Goal: Information Seeking & Learning: Learn about a topic

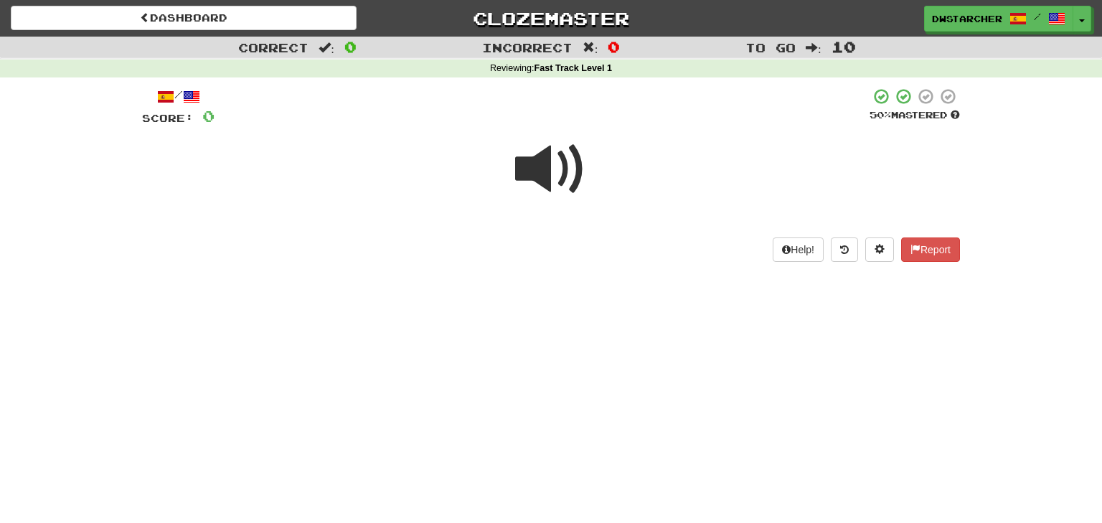
click at [545, 166] on span at bounding box center [551, 169] width 72 height 72
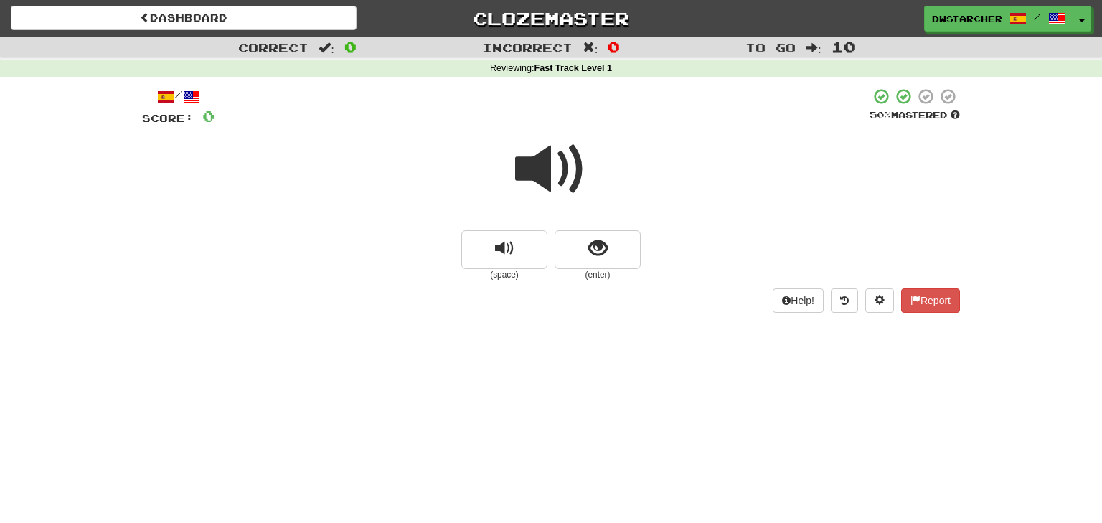
click at [545, 167] on span at bounding box center [551, 169] width 72 height 72
click at [586, 243] on button "show sentence" at bounding box center [597, 249] width 86 height 39
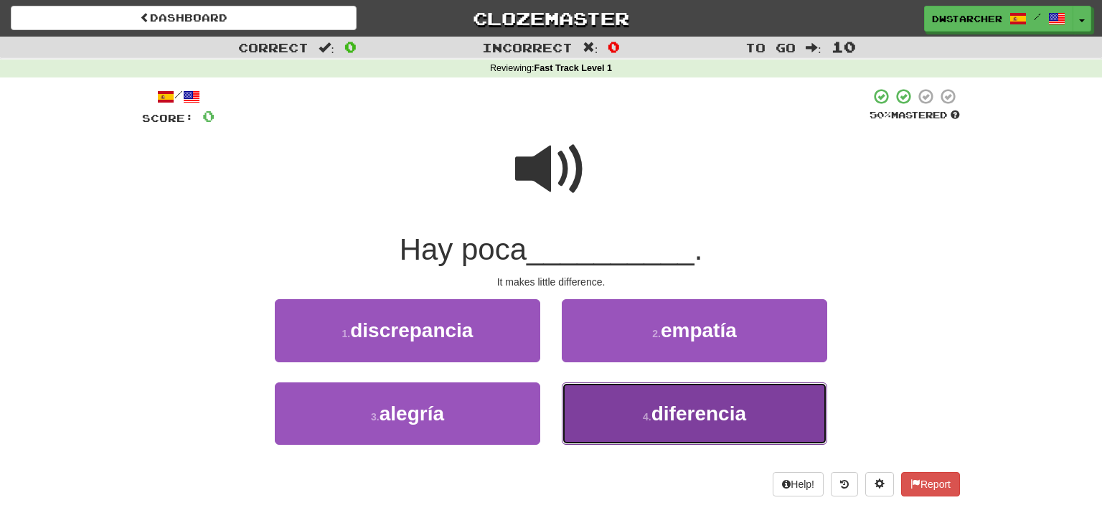
click at [656, 412] on span "diferencia" at bounding box center [698, 413] width 95 height 22
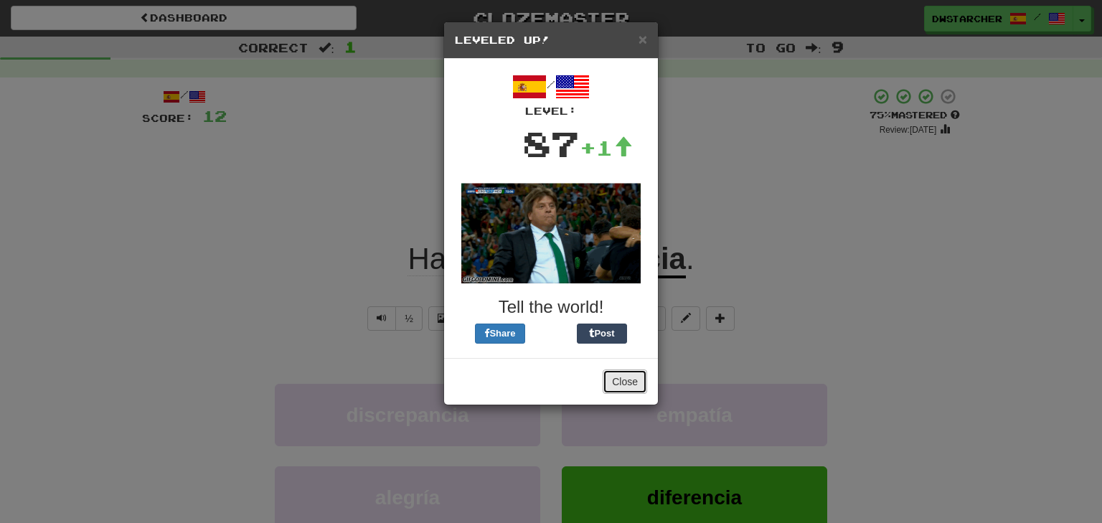
click at [623, 384] on button "Close" at bounding box center [625, 381] width 44 height 24
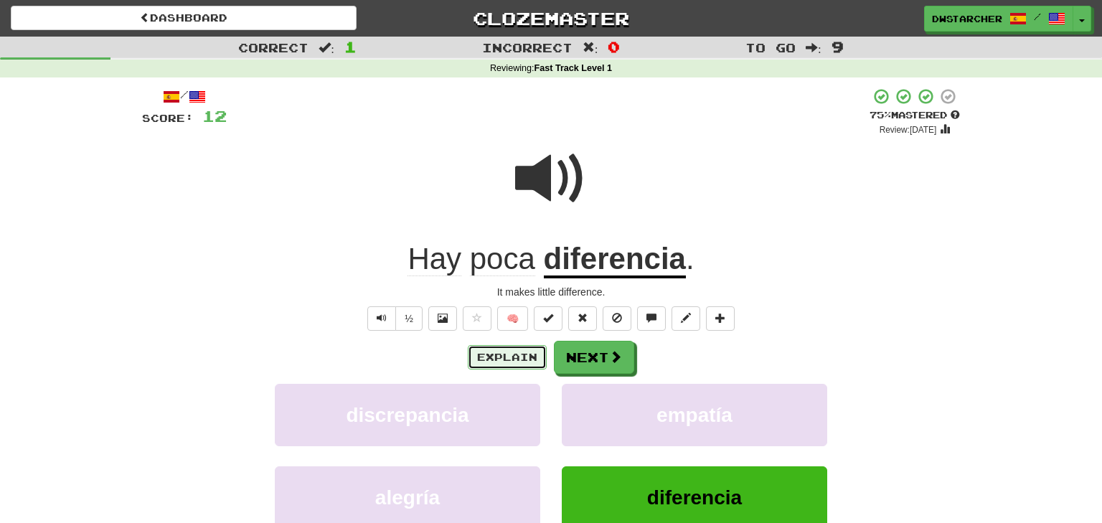
click at [524, 357] on button "Explain" at bounding box center [507, 357] width 79 height 24
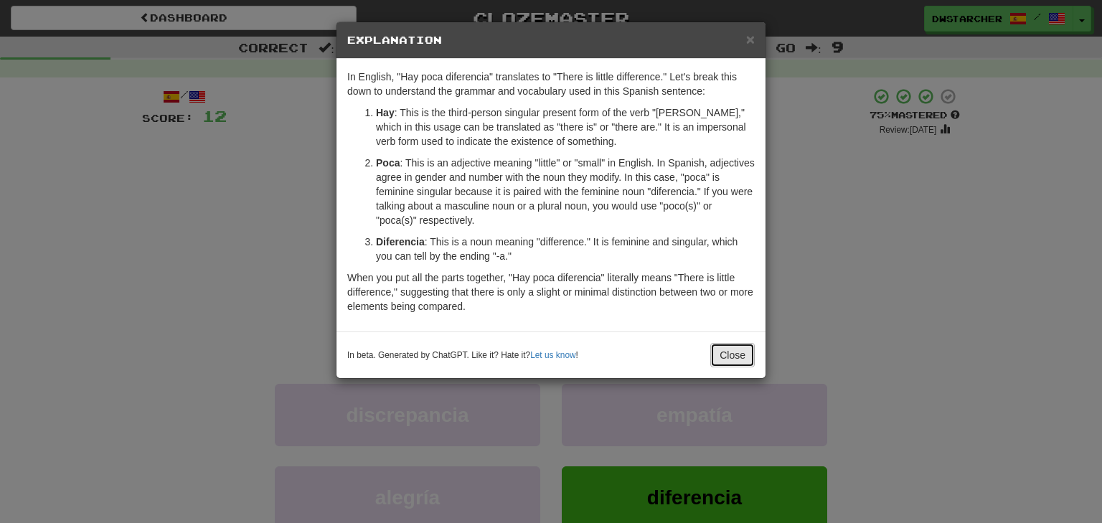
click at [727, 353] on button "Close" at bounding box center [732, 355] width 44 height 24
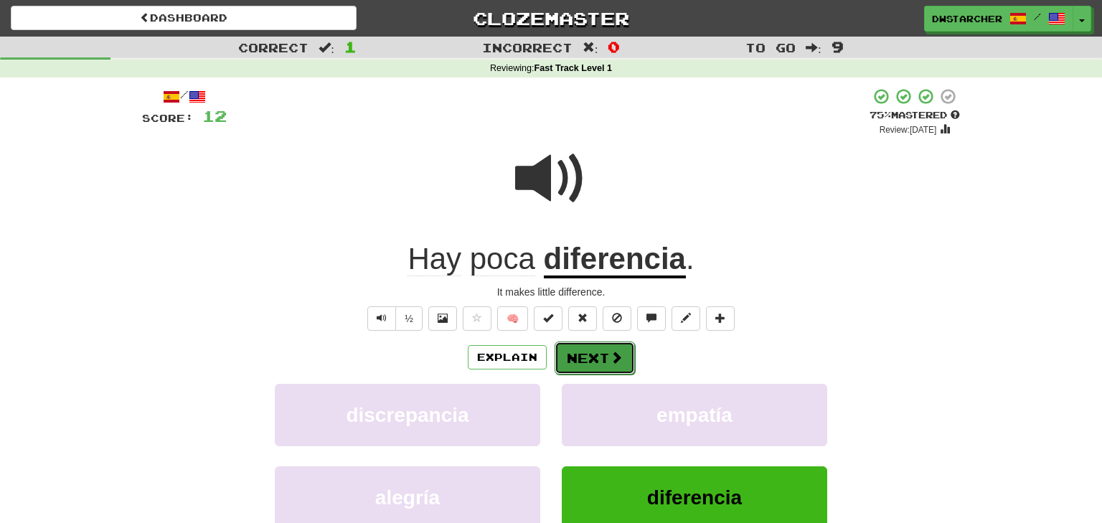
click at [623, 356] on button "Next" at bounding box center [594, 357] width 80 height 33
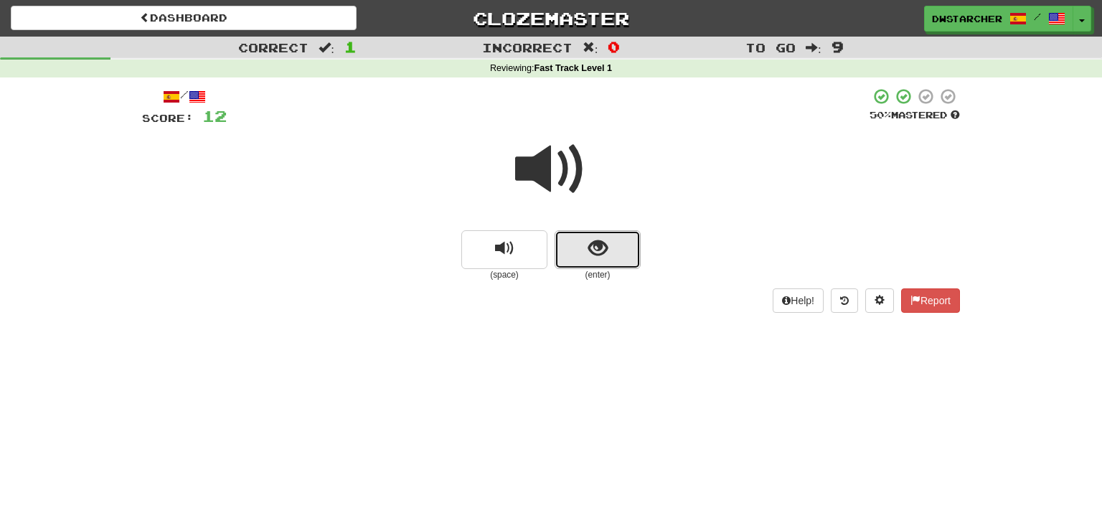
click at [595, 252] on span "show sentence" at bounding box center [597, 248] width 19 height 19
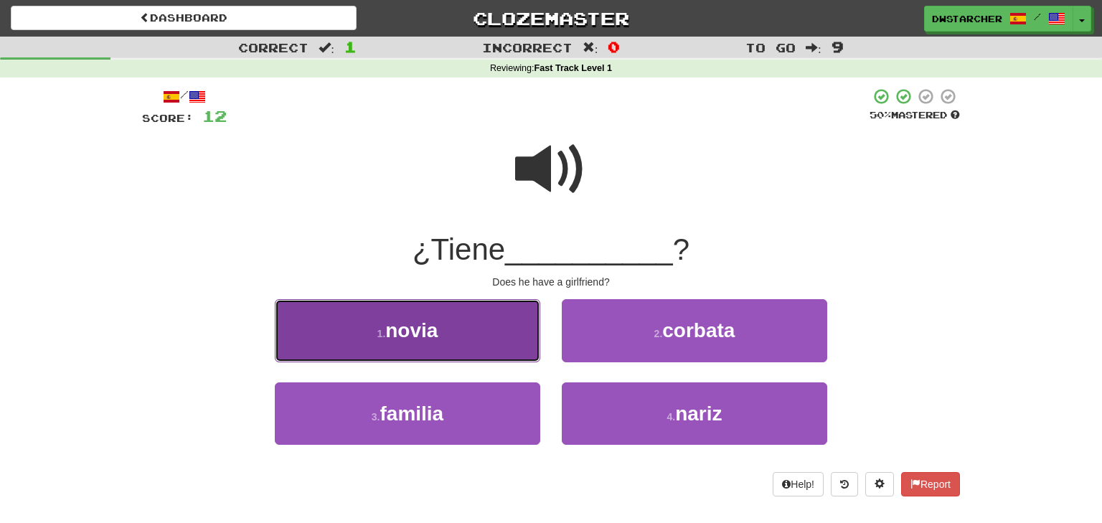
click at [481, 339] on button "1 . novia" at bounding box center [407, 330] width 265 height 62
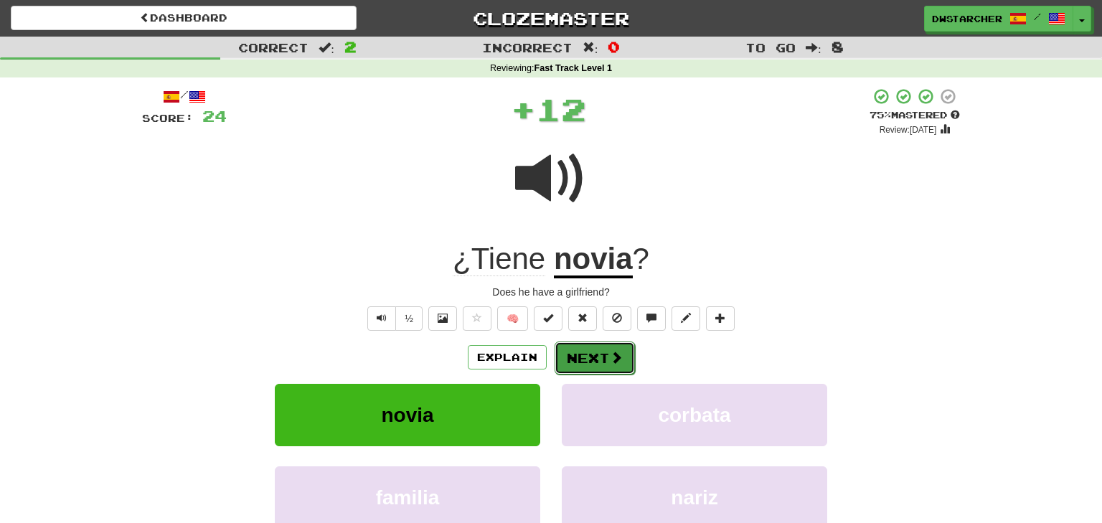
click at [590, 355] on button "Next" at bounding box center [594, 357] width 80 height 33
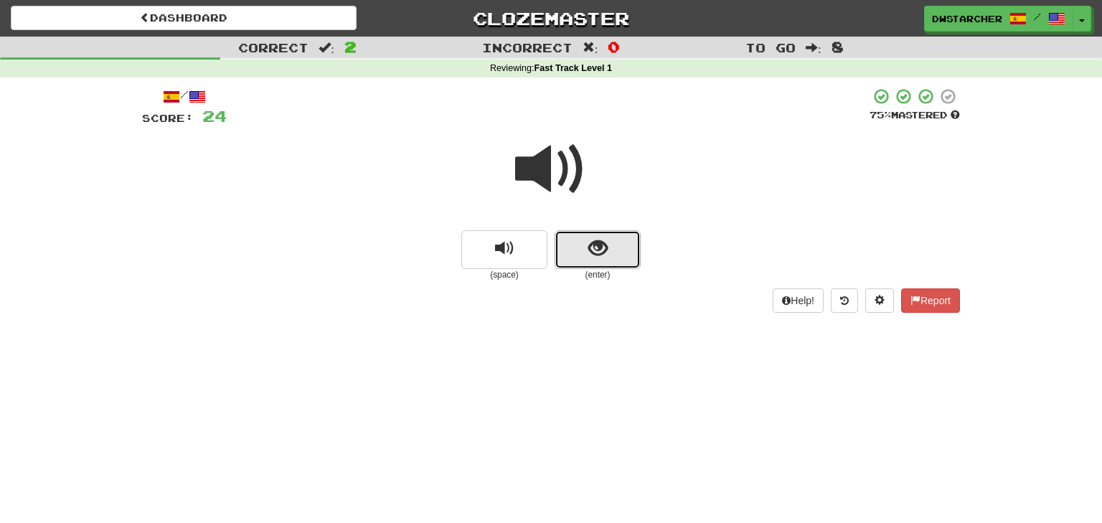
click at [591, 244] on span "show sentence" at bounding box center [597, 248] width 19 height 19
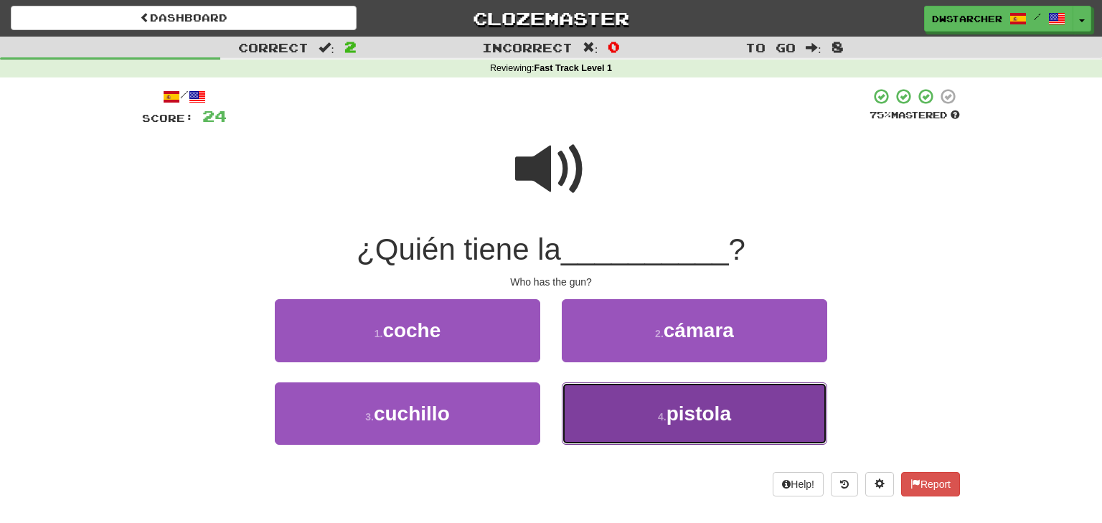
click at [612, 420] on button "4 . pistola" at bounding box center [694, 413] width 265 height 62
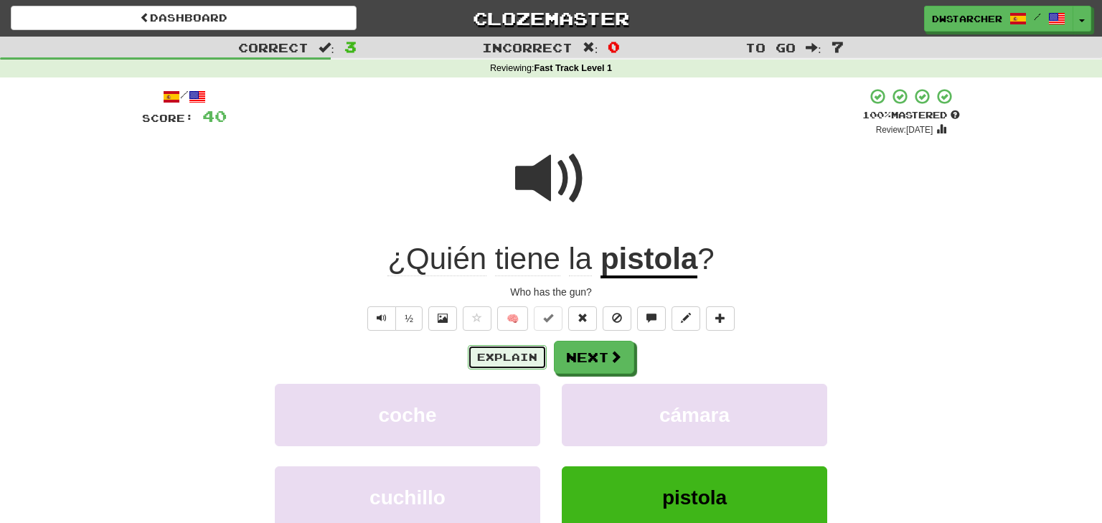
click at [531, 356] on button "Explain" at bounding box center [507, 357] width 79 height 24
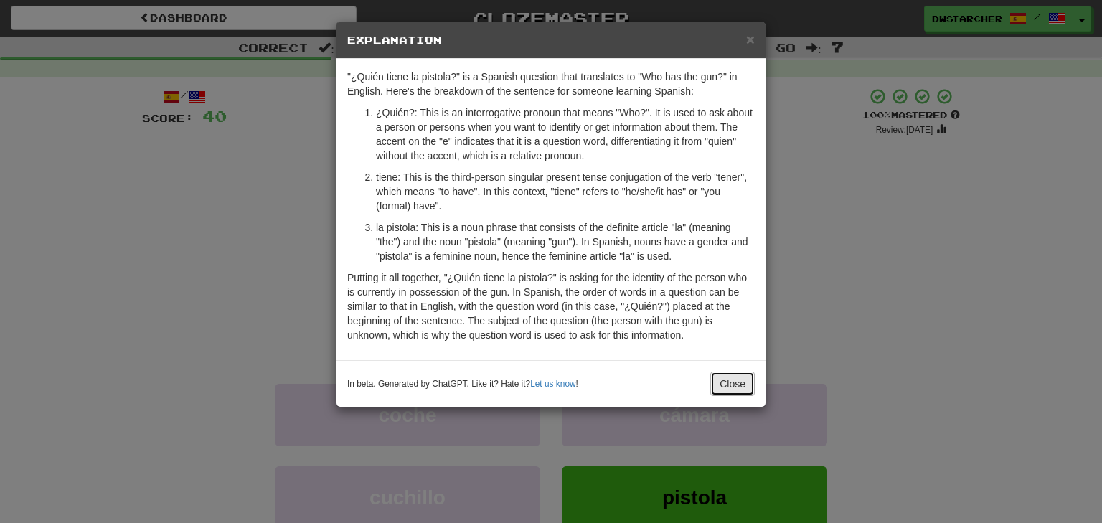
click at [738, 379] on button "Close" at bounding box center [732, 384] width 44 height 24
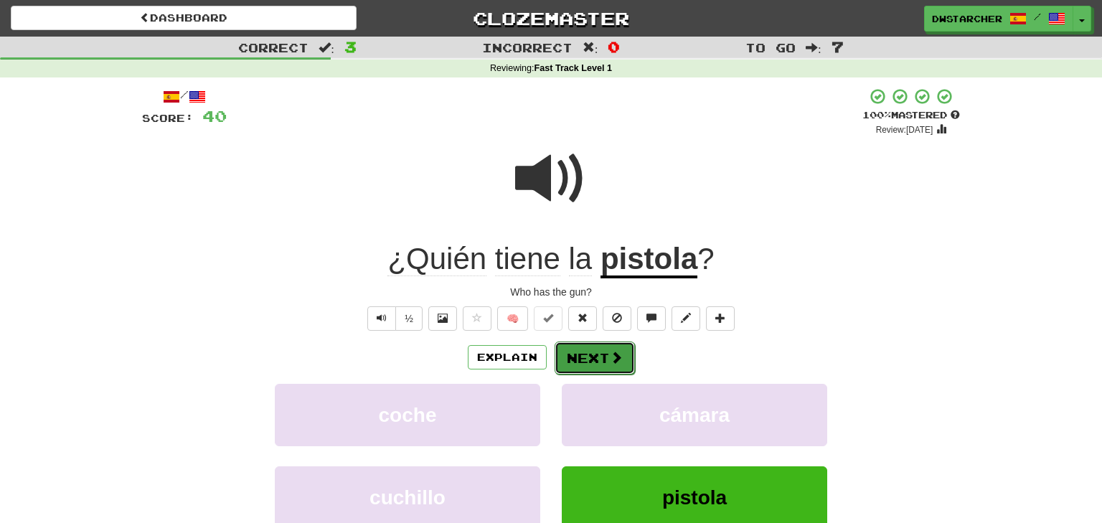
click at [619, 367] on button "Next" at bounding box center [594, 357] width 80 height 33
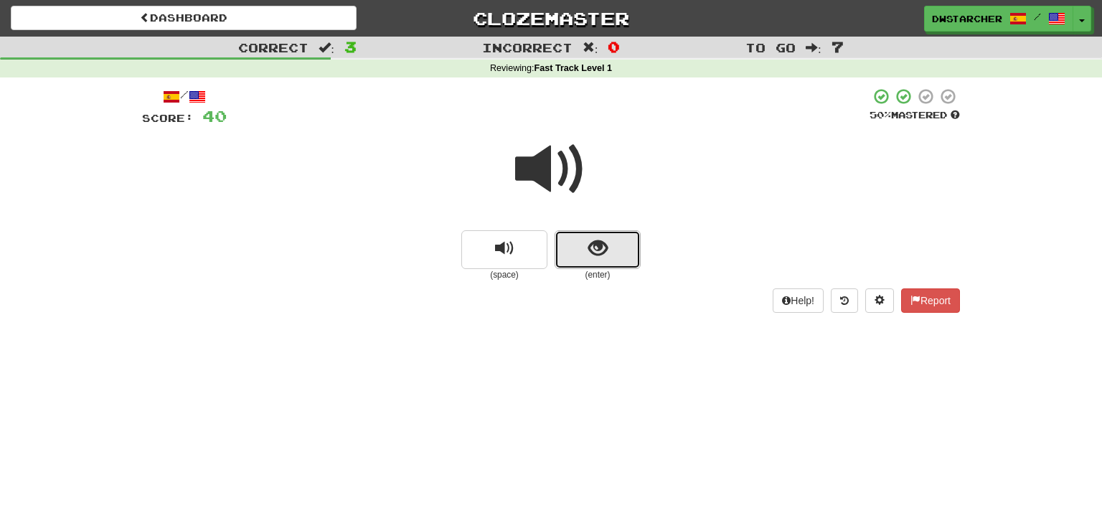
click at [609, 244] on button "show sentence" at bounding box center [597, 249] width 86 height 39
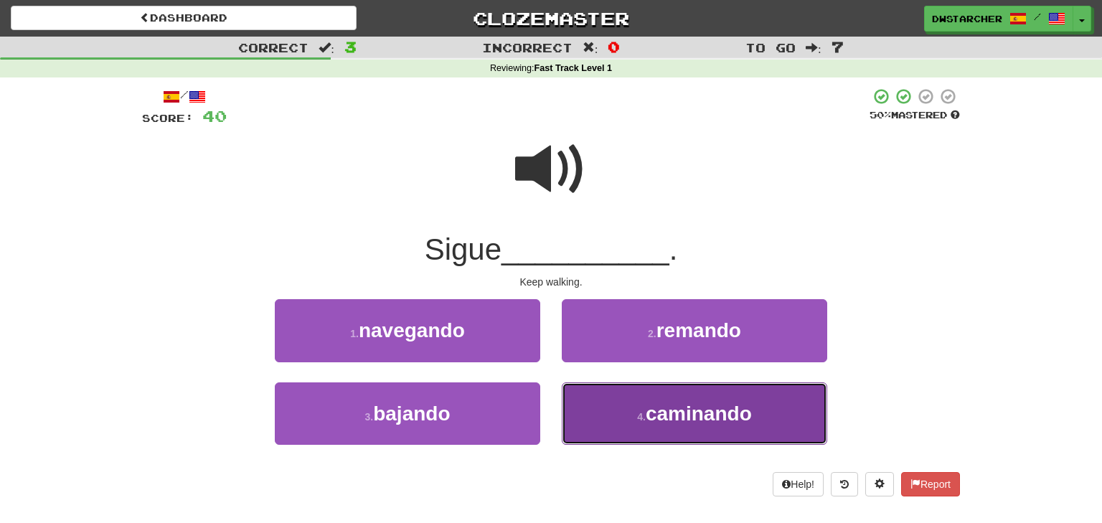
click at [615, 397] on button "4 . caminando" at bounding box center [694, 413] width 265 height 62
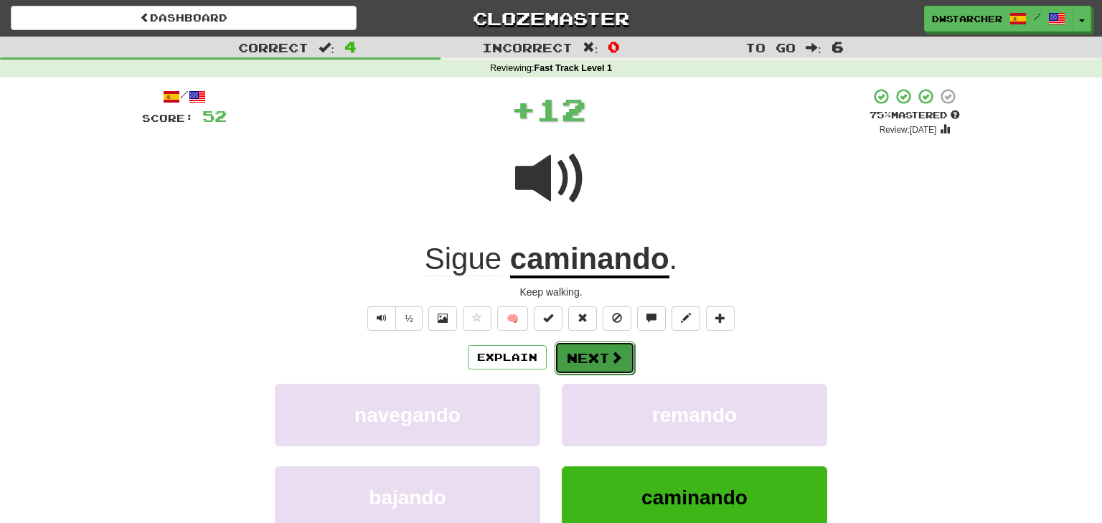
click at [600, 356] on button "Next" at bounding box center [594, 357] width 80 height 33
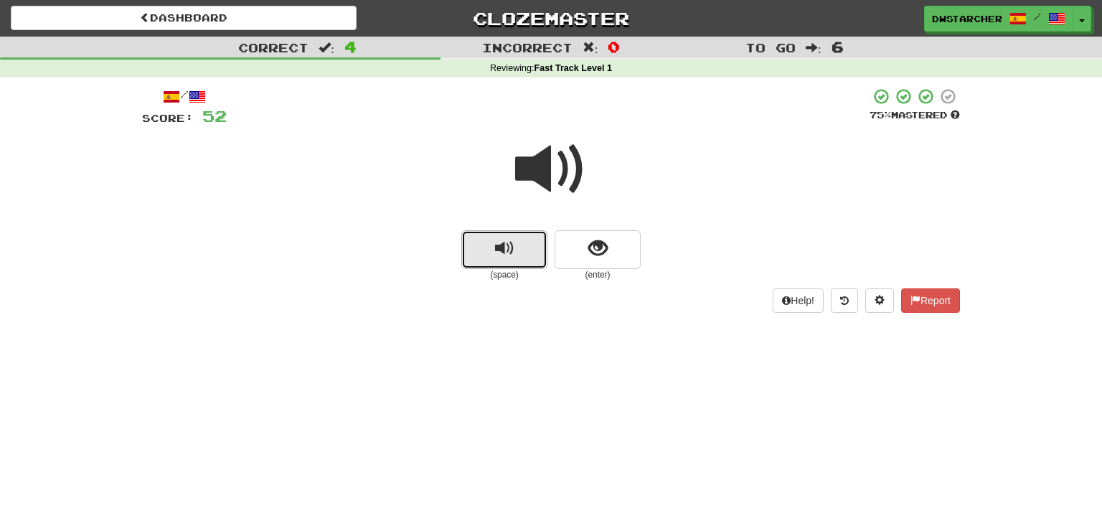
click at [516, 252] on button "replay audio" at bounding box center [504, 249] width 86 height 39
click at [584, 253] on button "show sentence" at bounding box center [597, 249] width 86 height 39
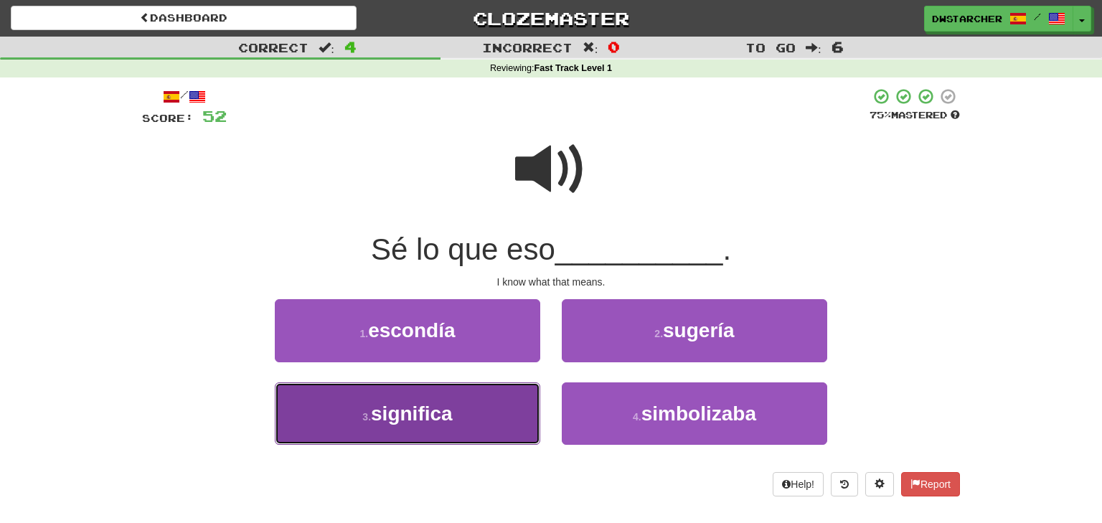
click at [473, 405] on button "3 . significa" at bounding box center [407, 413] width 265 height 62
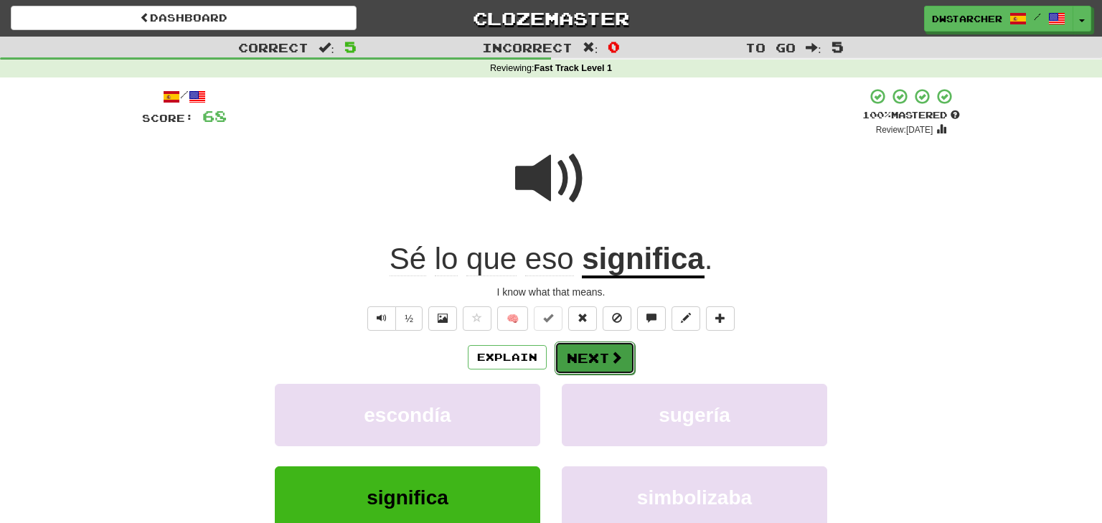
click at [588, 359] on button "Next" at bounding box center [594, 357] width 80 height 33
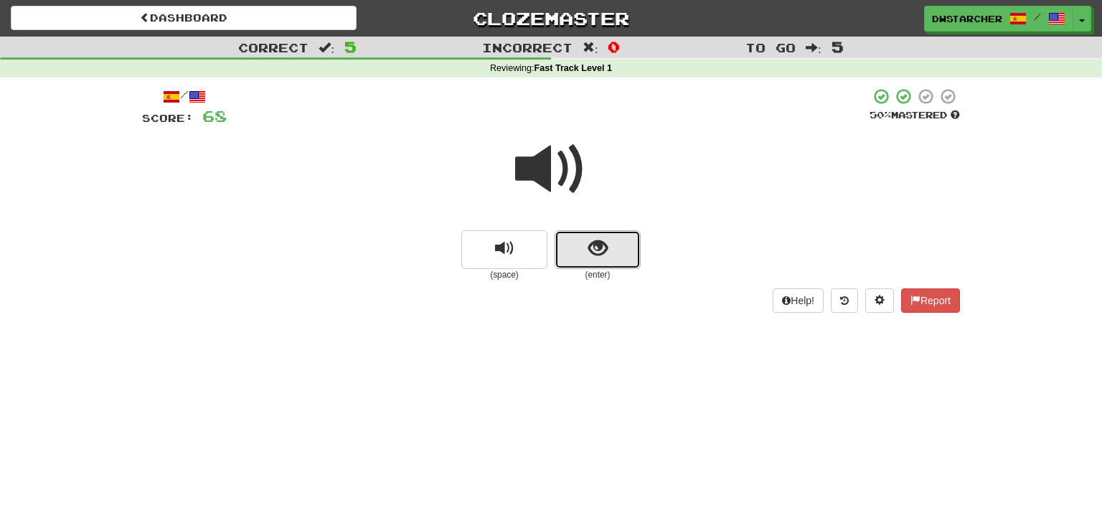
click at [613, 259] on button "show sentence" at bounding box center [597, 249] width 86 height 39
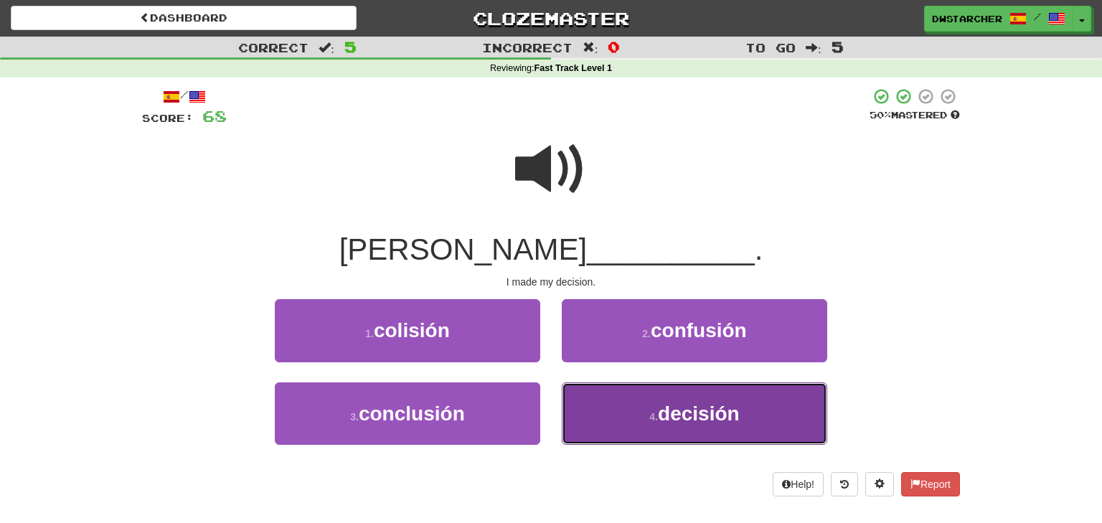
click at [616, 397] on button "4 . decisión" at bounding box center [694, 413] width 265 height 62
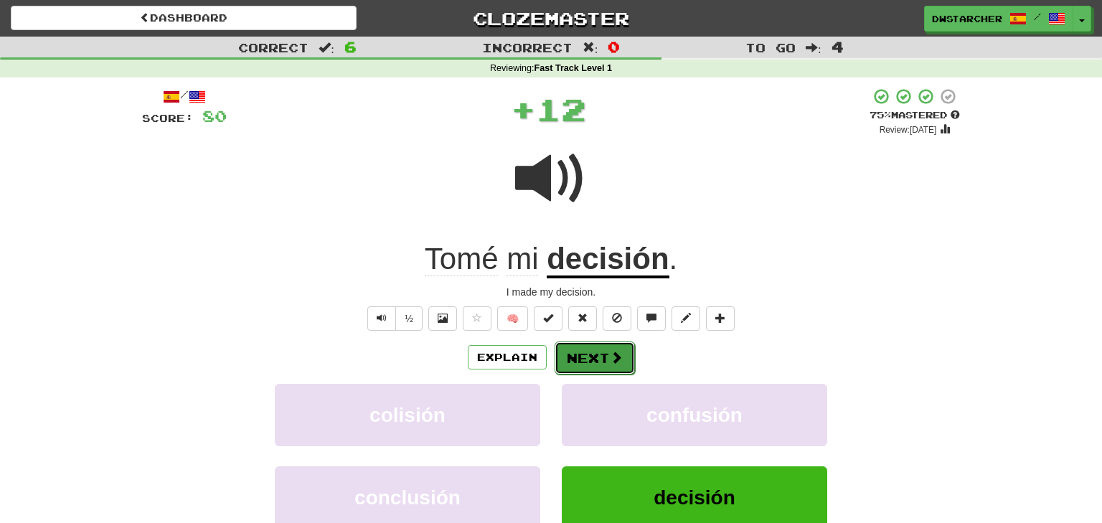
click at [595, 353] on button "Next" at bounding box center [594, 357] width 80 height 33
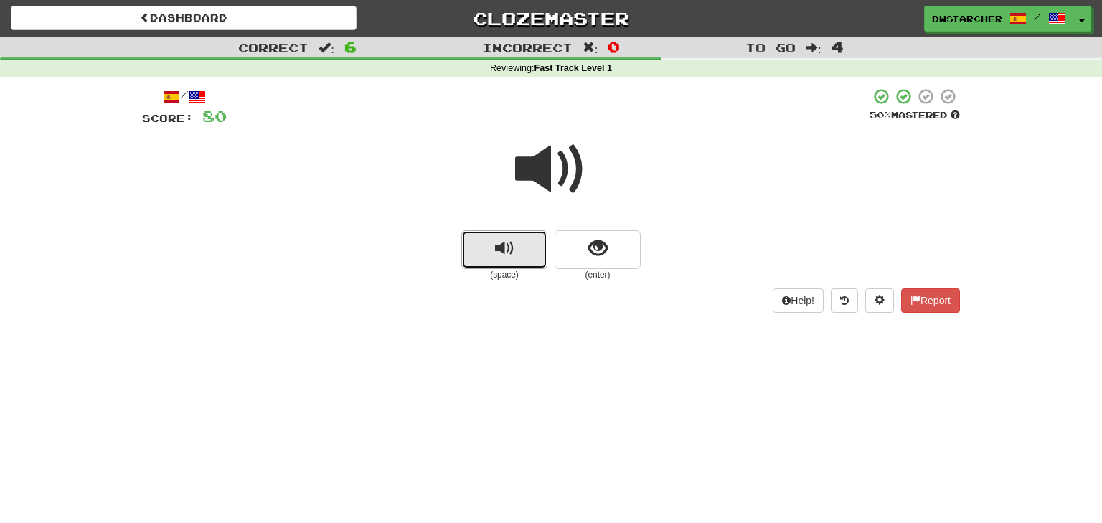
click at [509, 252] on span "replay audio" at bounding box center [504, 248] width 19 height 19
click at [592, 252] on span "show sentence" at bounding box center [597, 248] width 19 height 19
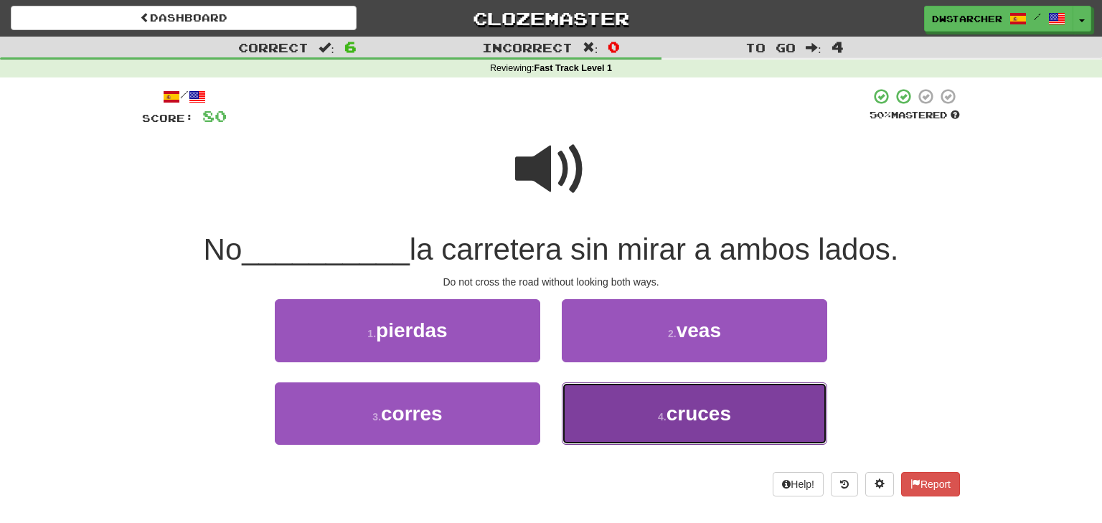
click at [681, 423] on span "cruces" at bounding box center [698, 413] width 65 height 22
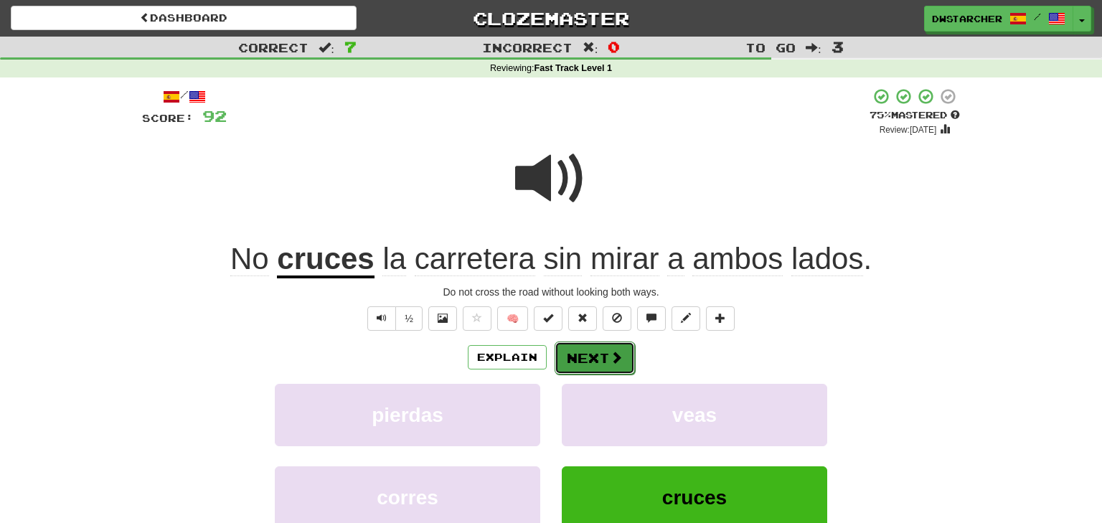
click at [610, 357] on span at bounding box center [616, 357] width 13 height 13
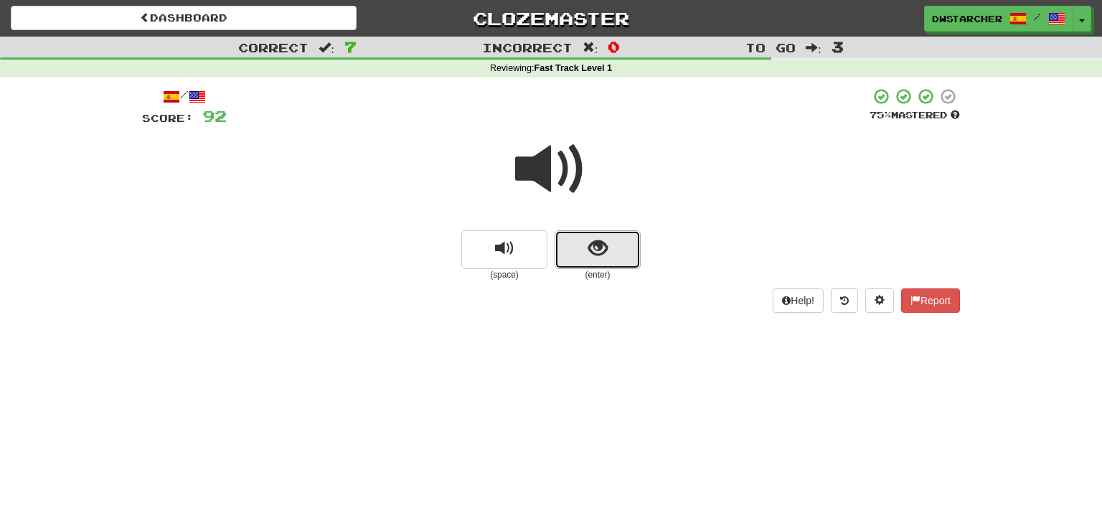
click at [600, 248] on span "show sentence" at bounding box center [597, 248] width 19 height 19
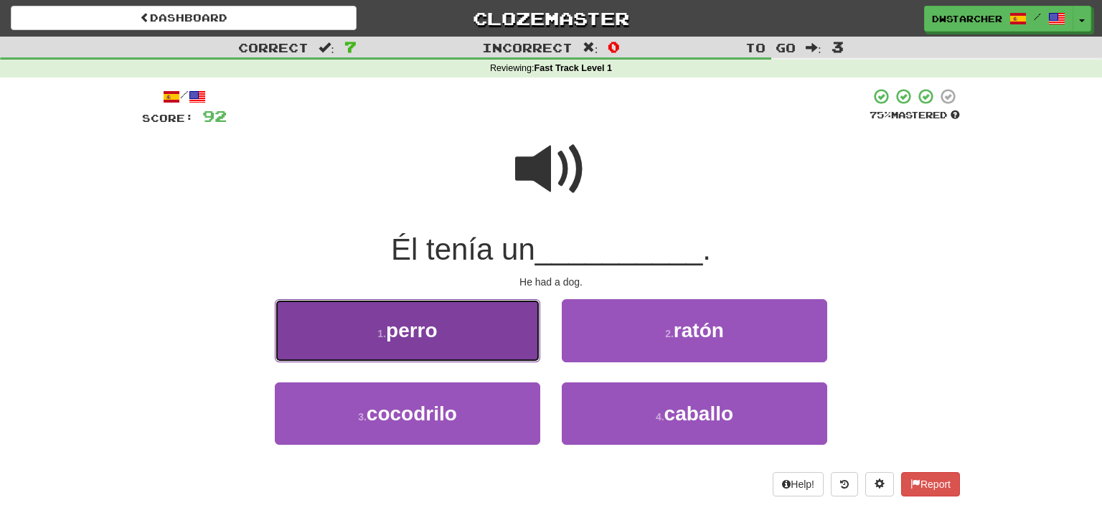
click at [501, 334] on button "1 . perro" at bounding box center [407, 330] width 265 height 62
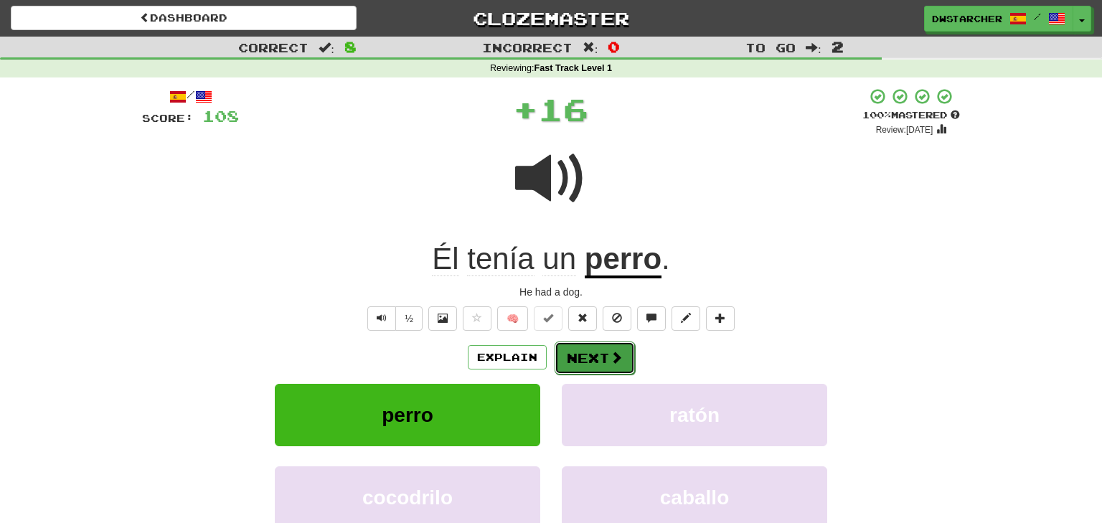
click at [579, 357] on button "Next" at bounding box center [594, 357] width 80 height 33
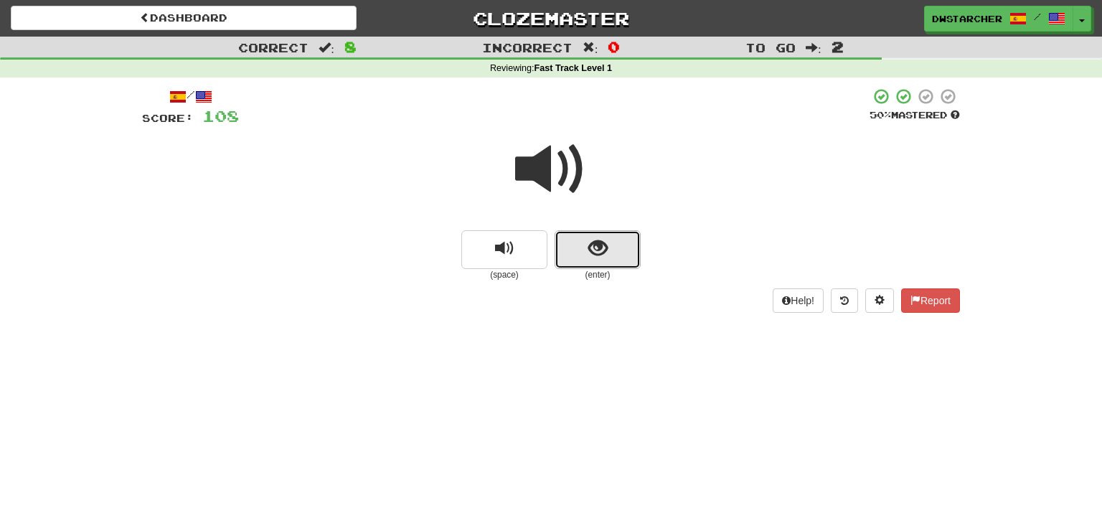
click at [595, 258] on span "show sentence" at bounding box center [597, 248] width 19 height 19
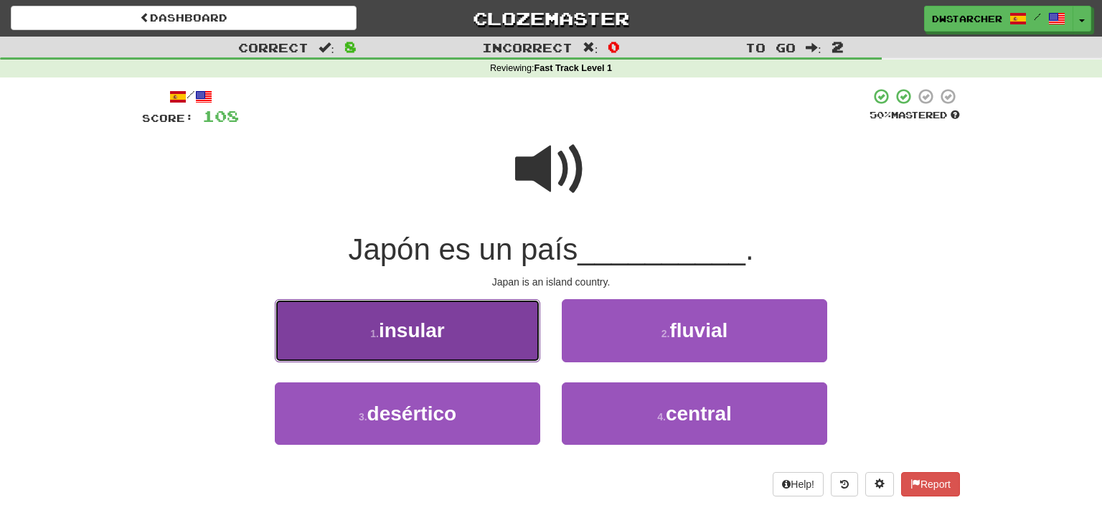
click at [524, 322] on button "1 . insular" at bounding box center [407, 330] width 265 height 62
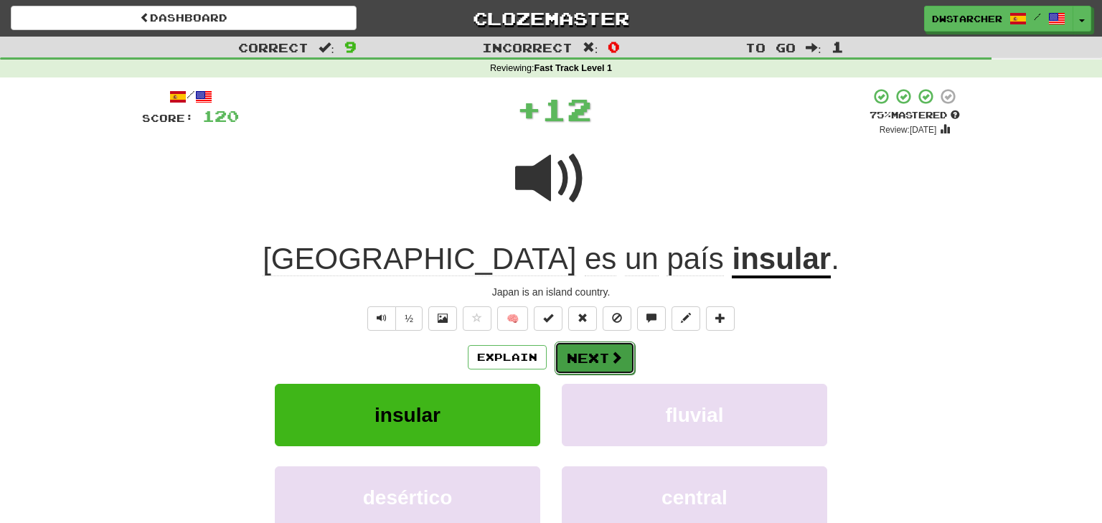
click at [572, 350] on button "Next" at bounding box center [594, 357] width 80 height 33
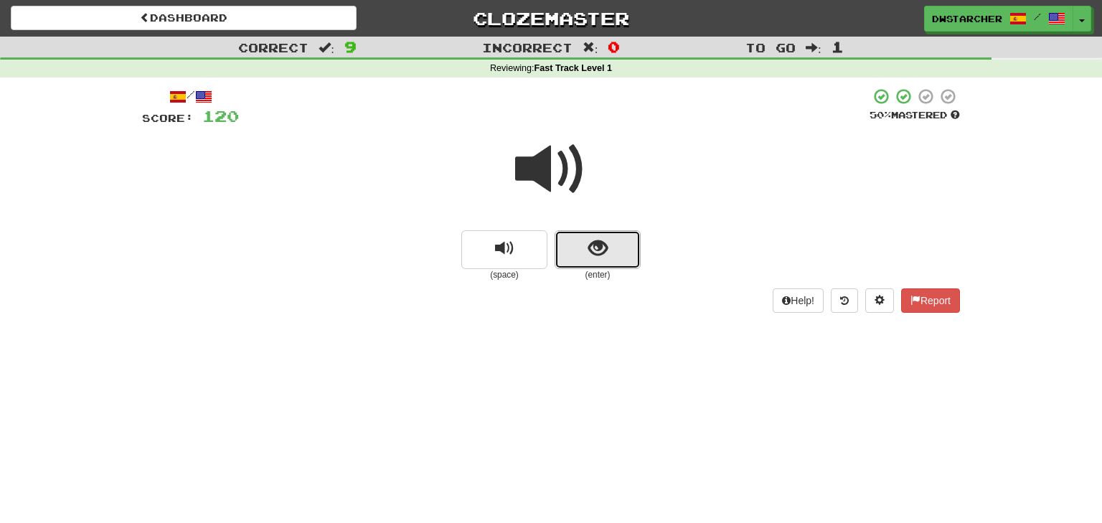
click at [608, 234] on button "show sentence" at bounding box center [597, 249] width 86 height 39
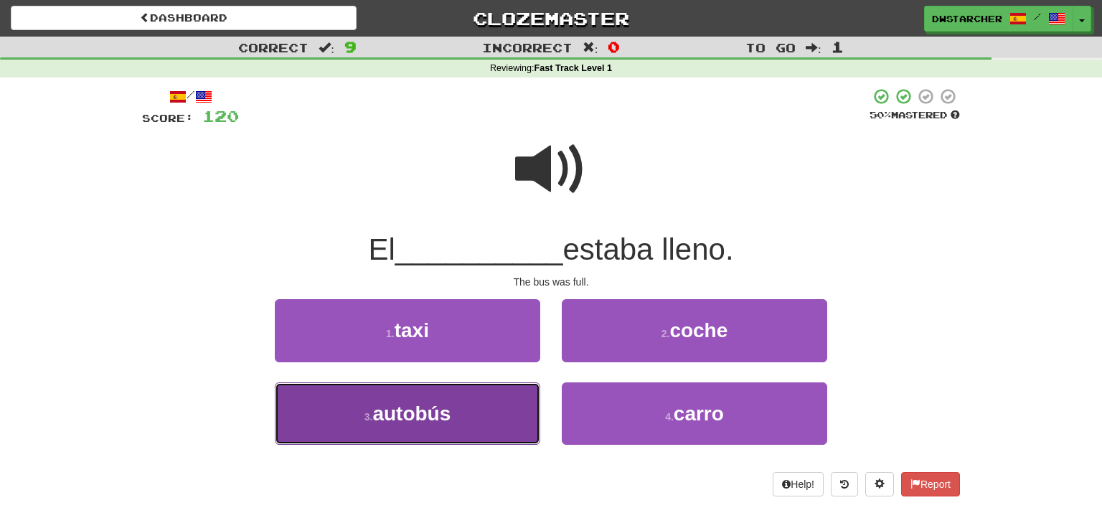
click at [475, 410] on button "3 . autobús" at bounding box center [407, 413] width 265 height 62
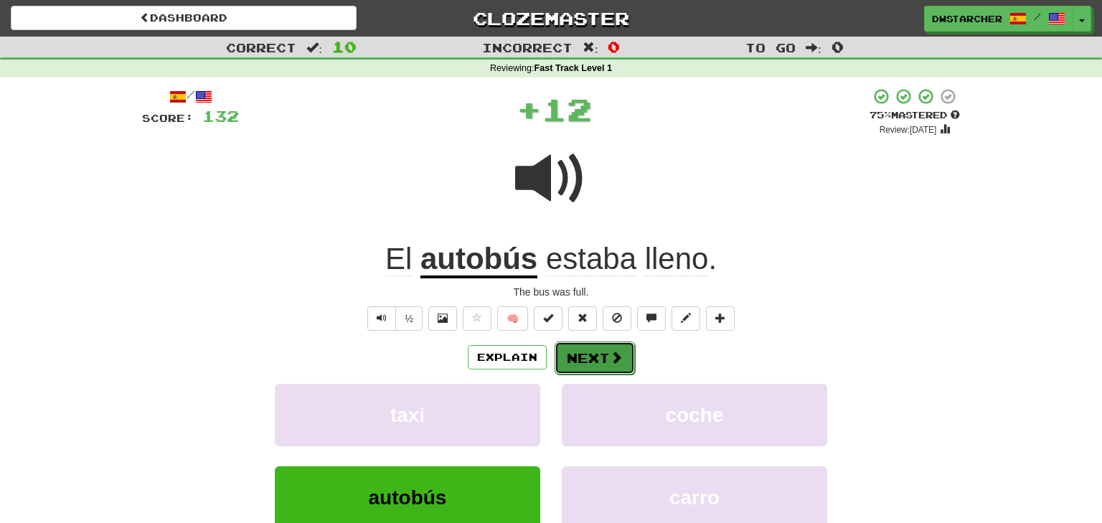
click at [586, 358] on button "Next" at bounding box center [594, 357] width 80 height 33
